Goal: Find specific page/section: Find specific page/section

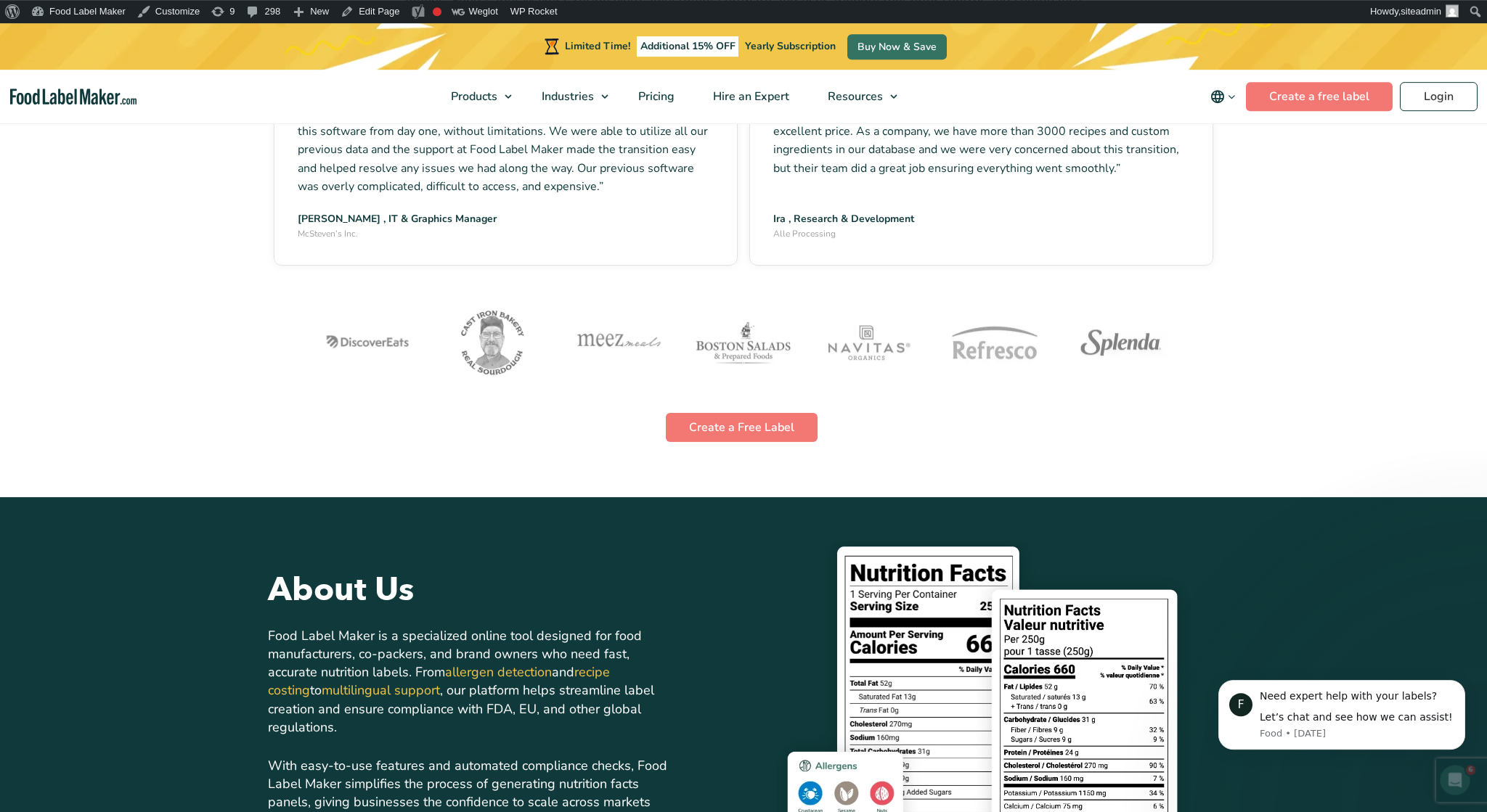
scroll to position [2642, 0]
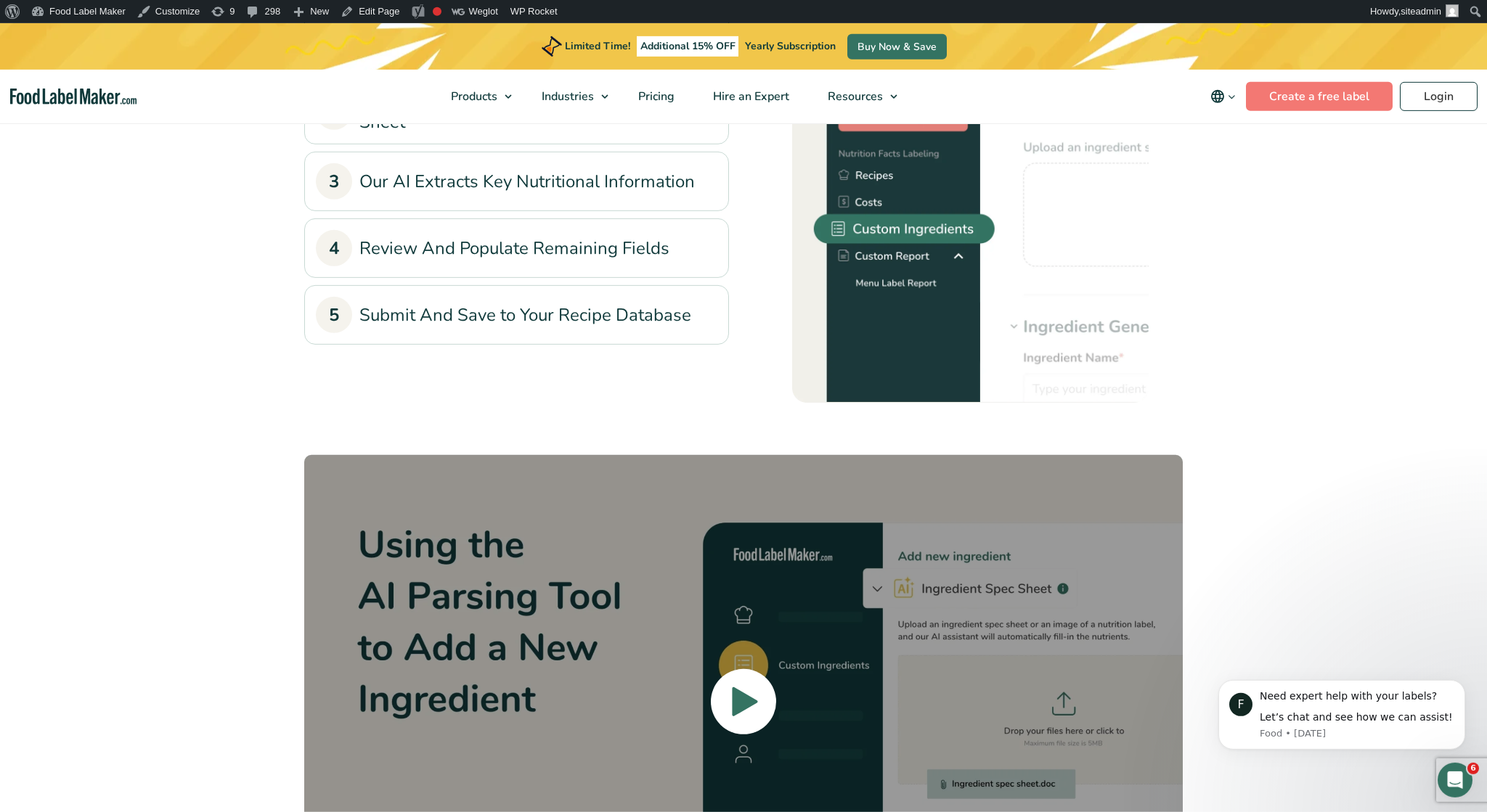
scroll to position [1359, 0]
click at [520, 321] on link "5 Submit And Save to Your Recipe Database" at bounding box center [517, 315] width 402 height 36
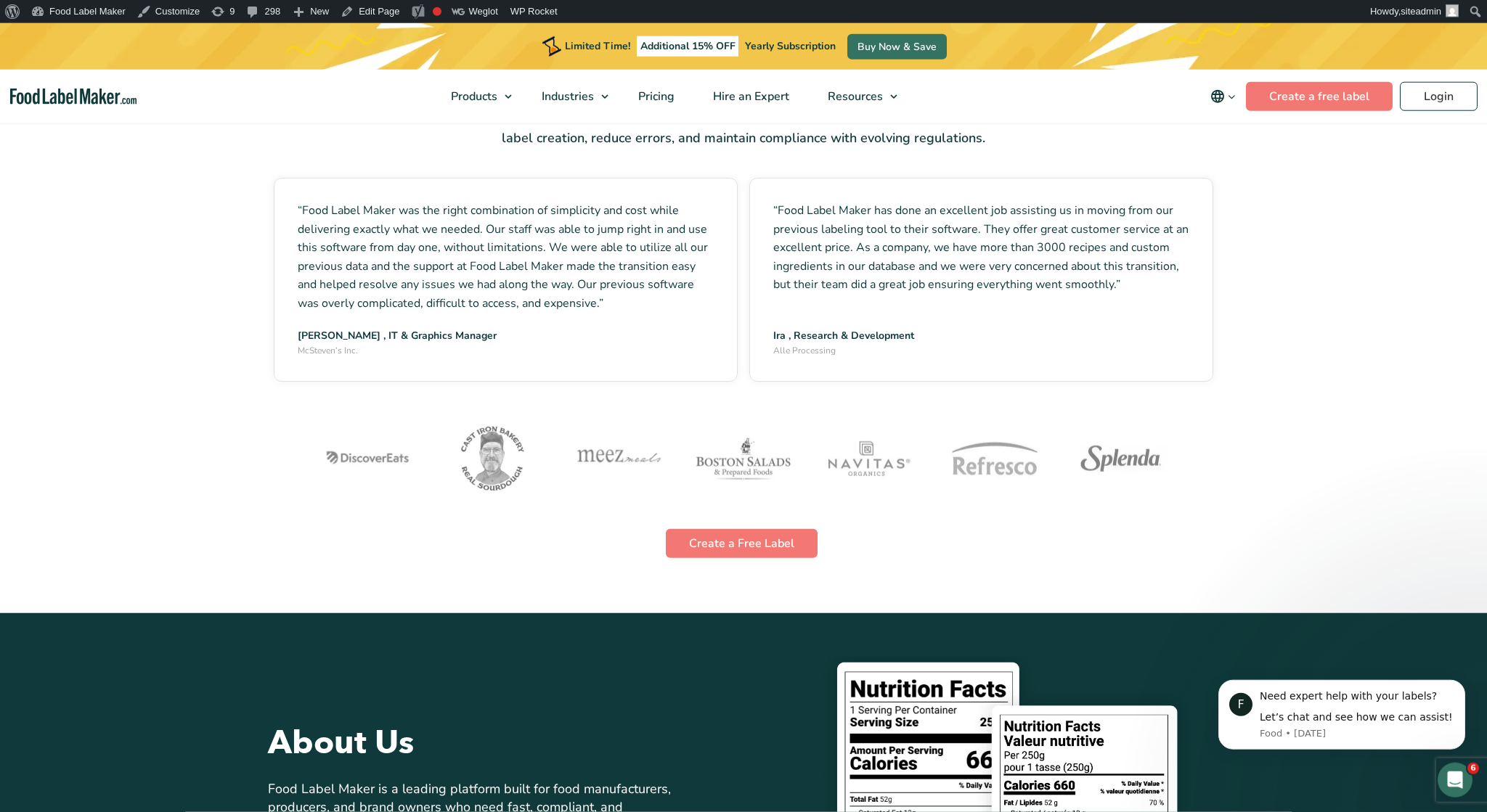
scroll to position [2415, 0]
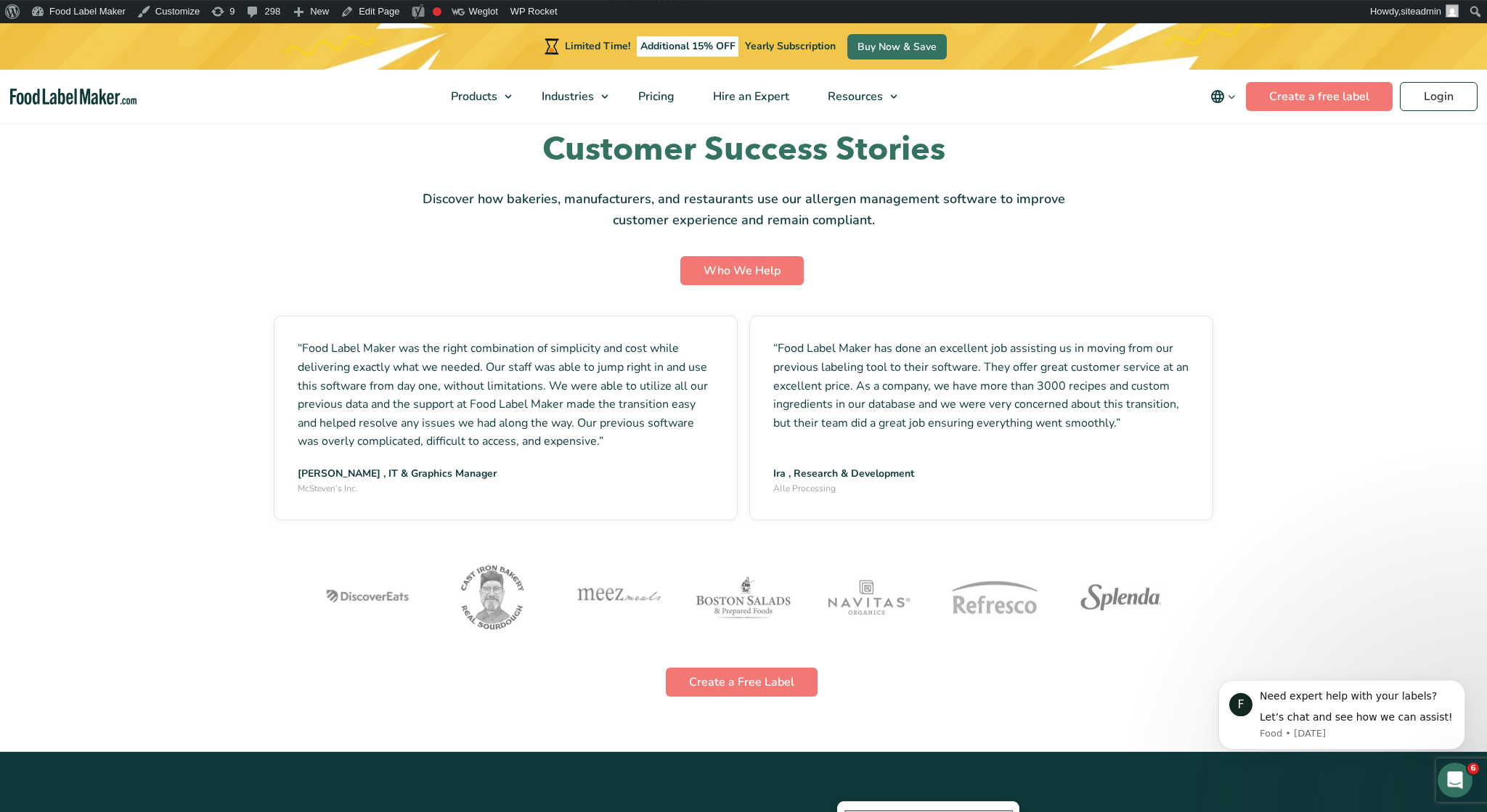
scroll to position [3623, 0]
